Goal: Use online tool/utility: Use online tool/utility

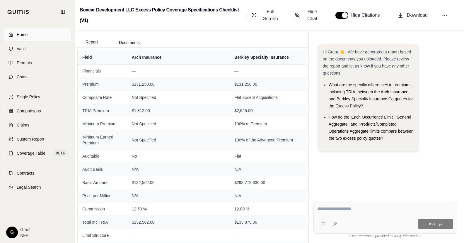
click at [22, 32] on span "Home" at bounding box center [22, 35] width 11 height 6
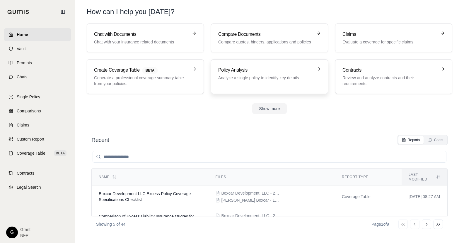
click at [254, 79] on p "Analyze a single policy to identify key details" at bounding box center [265, 78] width 94 height 6
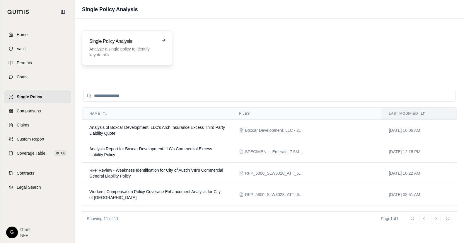
click at [118, 51] on p "Analyze a single policy to identify key details" at bounding box center [122, 52] width 67 height 12
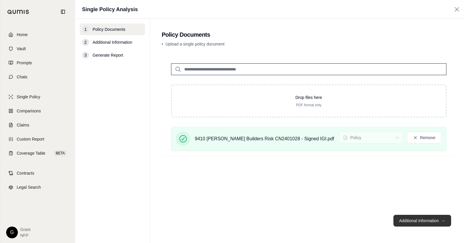
click at [411, 224] on button "Additional Information →" at bounding box center [423, 221] width 58 height 12
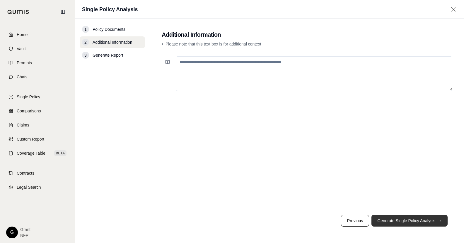
click at [410, 221] on button "Generate Single Policy Analysis →" at bounding box center [410, 221] width 76 height 12
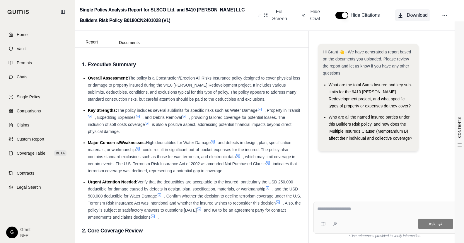
click at [418, 16] on span "Download" at bounding box center [417, 15] width 21 height 7
